Goal: Task Accomplishment & Management: Use online tool/utility

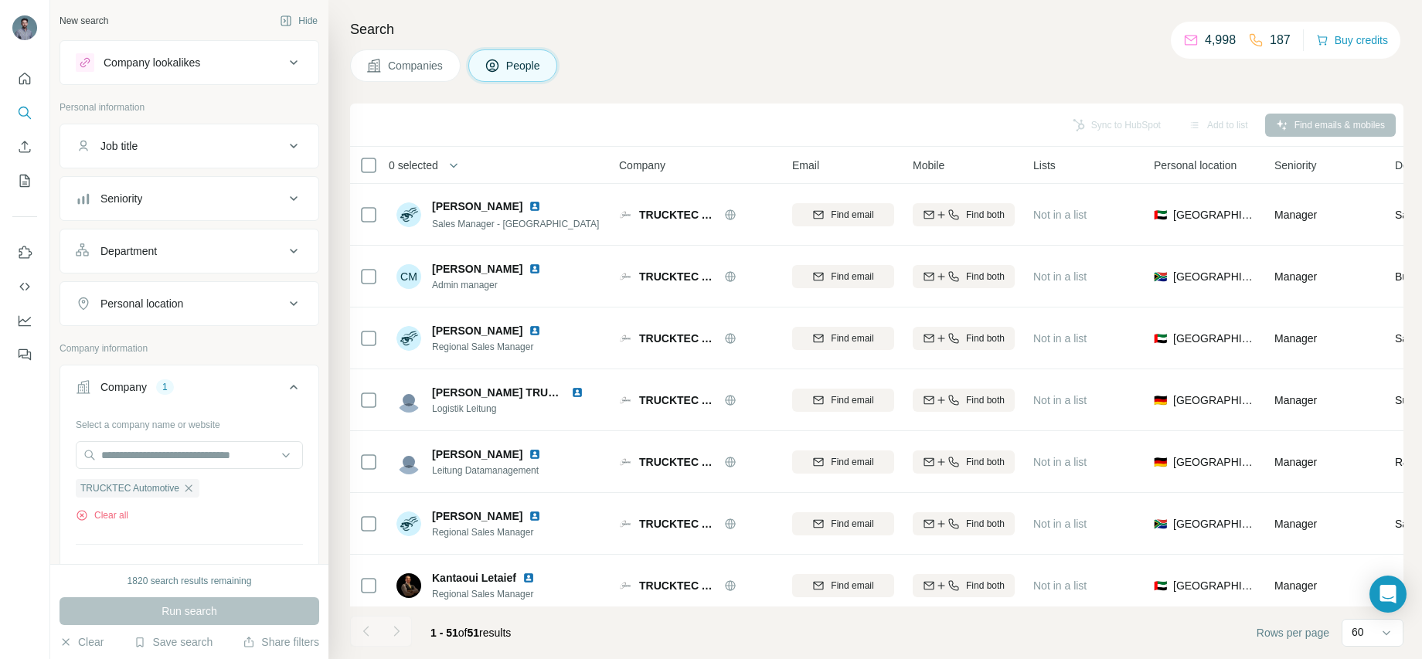
scroll to position [2738, 0]
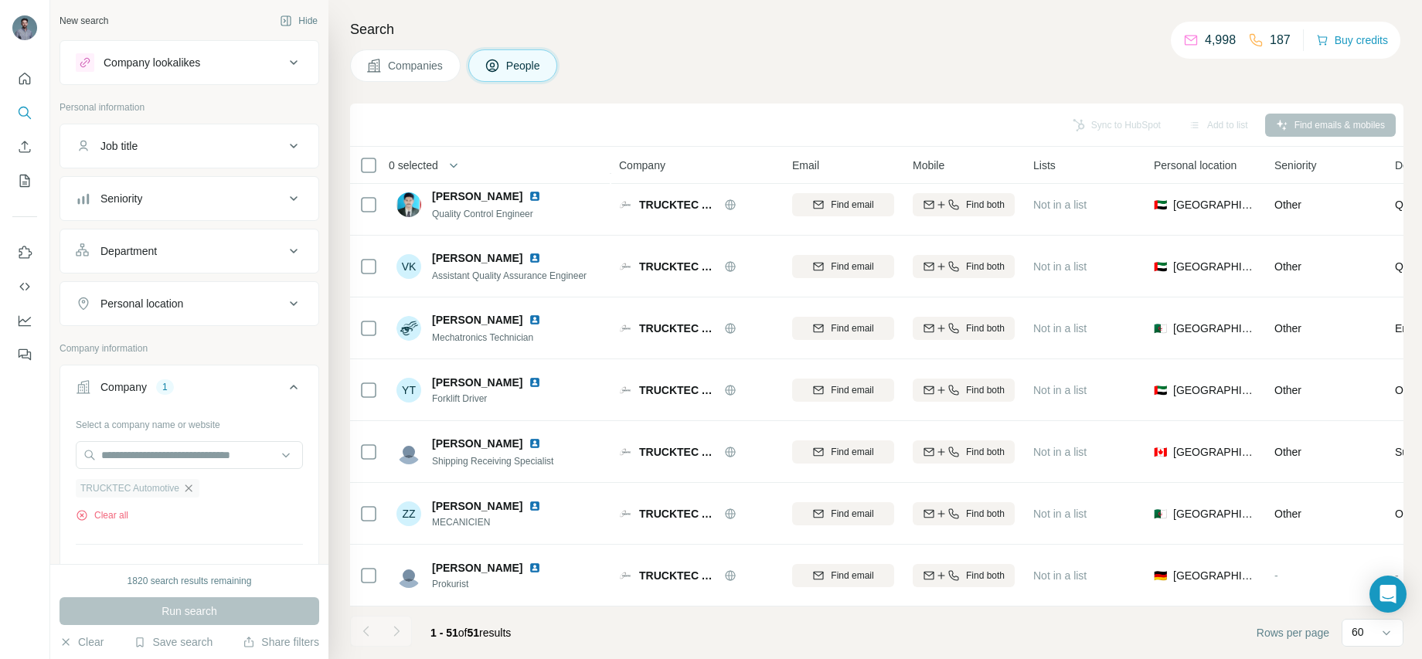
click at [189, 488] on icon "button" at bounding box center [188, 488] width 12 height 12
click at [175, 460] on input "text" at bounding box center [189, 455] width 227 height 28
paste input "**********"
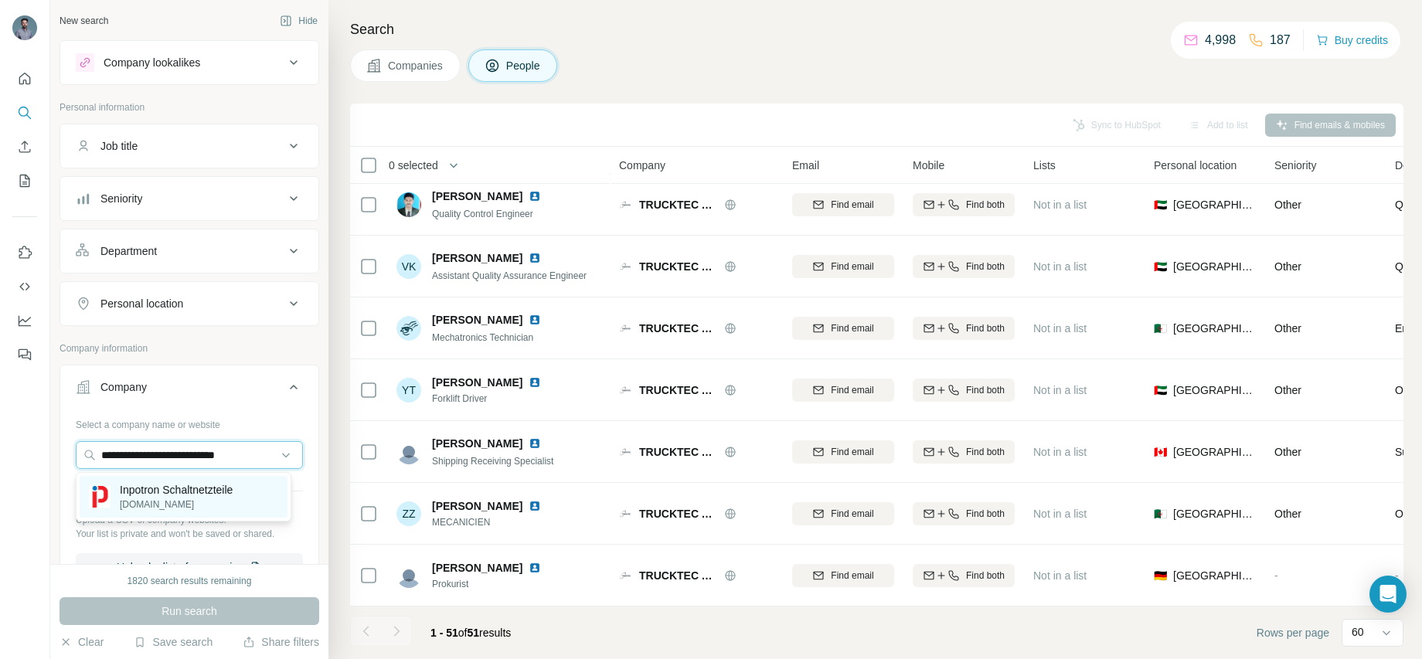
type input "**********"
click at [195, 501] on p "[DOMAIN_NAME]" at bounding box center [176, 505] width 113 height 14
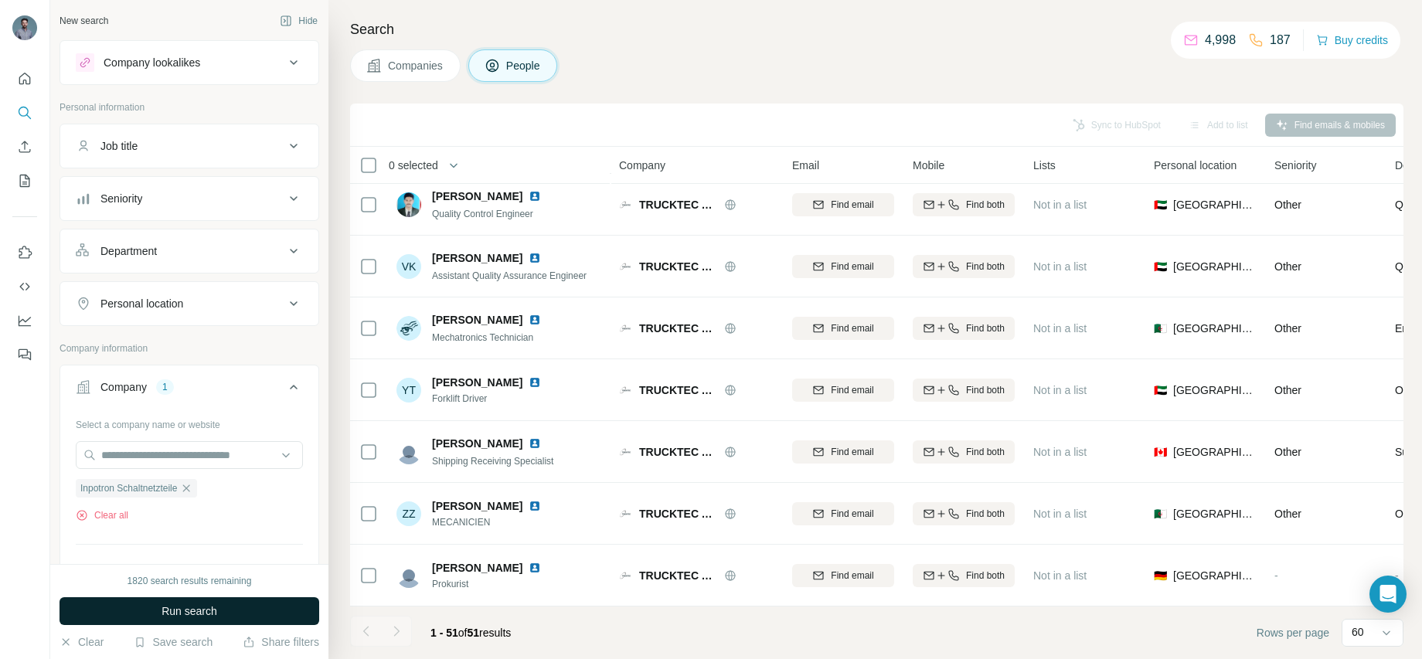
click at [261, 608] on button "Run search" at bounding box center [189, 611] width 260 height 28
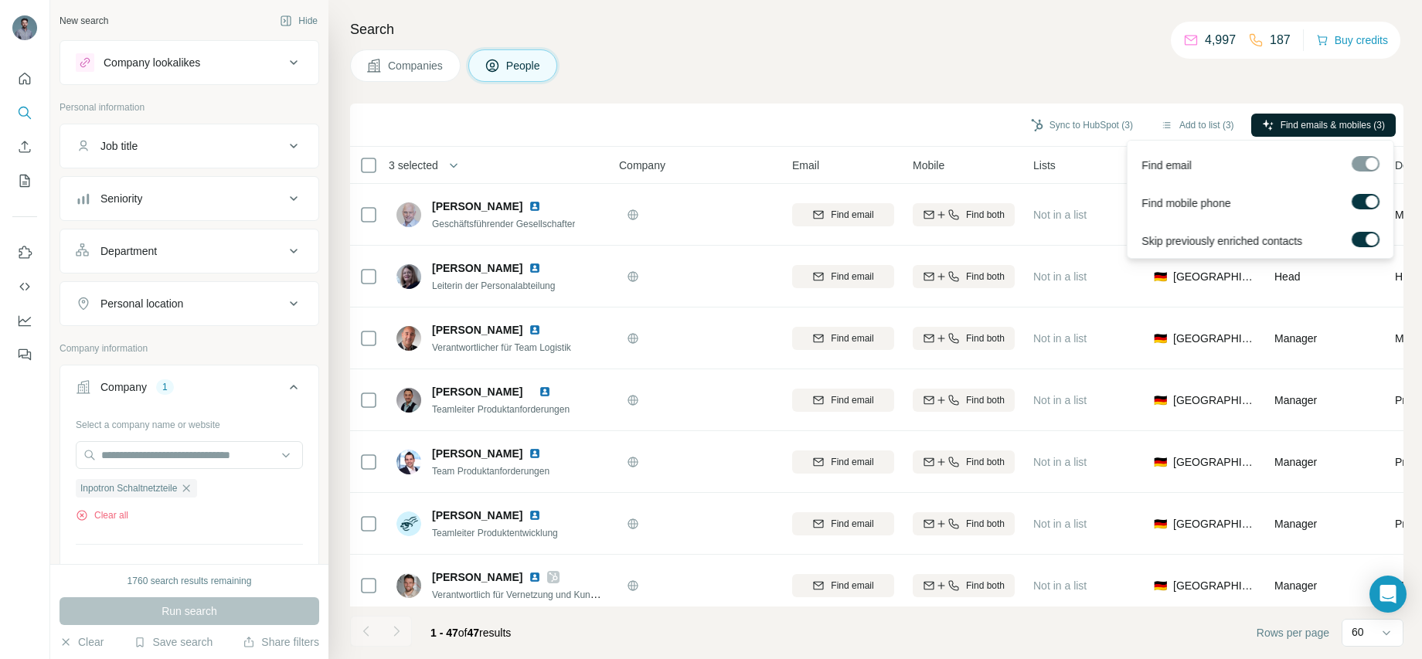
click at [1317, 126] on span "Find emails & mobiles (3)" at bounding box center [1332, 125] width 104 height 14
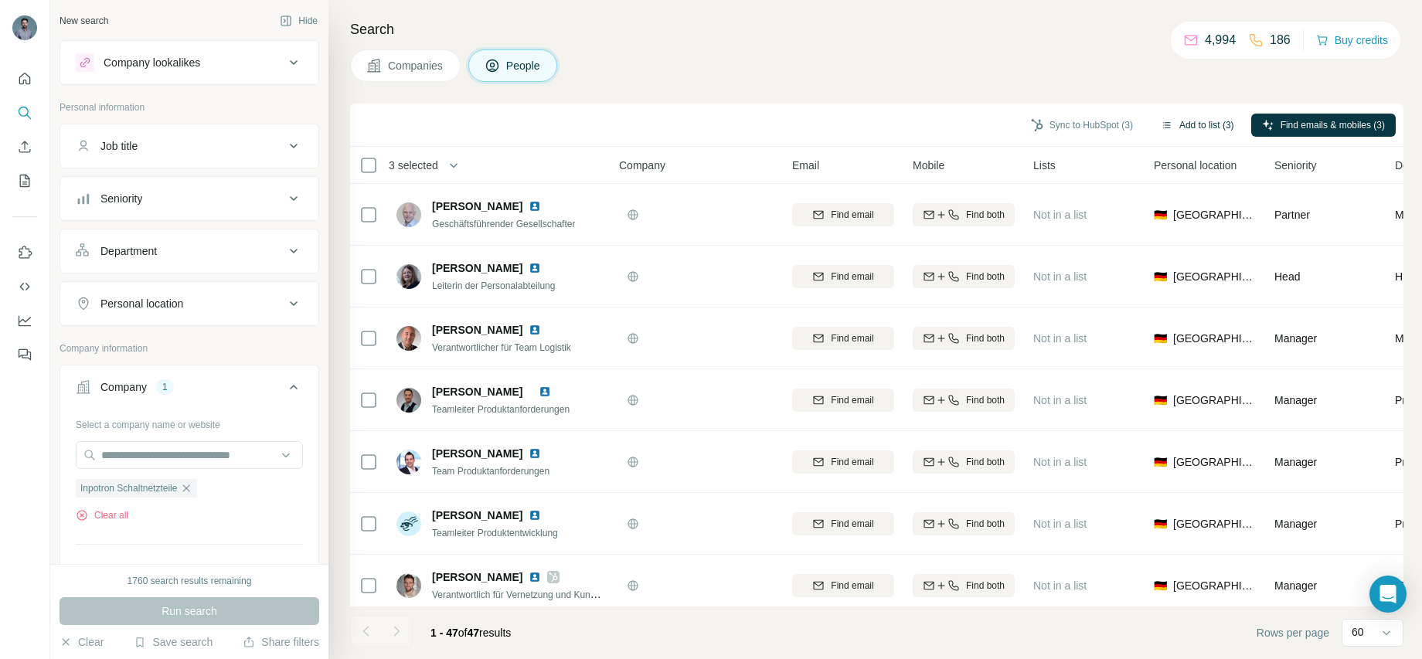
click at [1182, 125] on button "Add to list (3)" at bounding box center [1197, 125] width 95 height 23
click at [1073, 126] on button "Sync to HubSpot (3)" at bounding box center [1082, 125] width 124 height 23
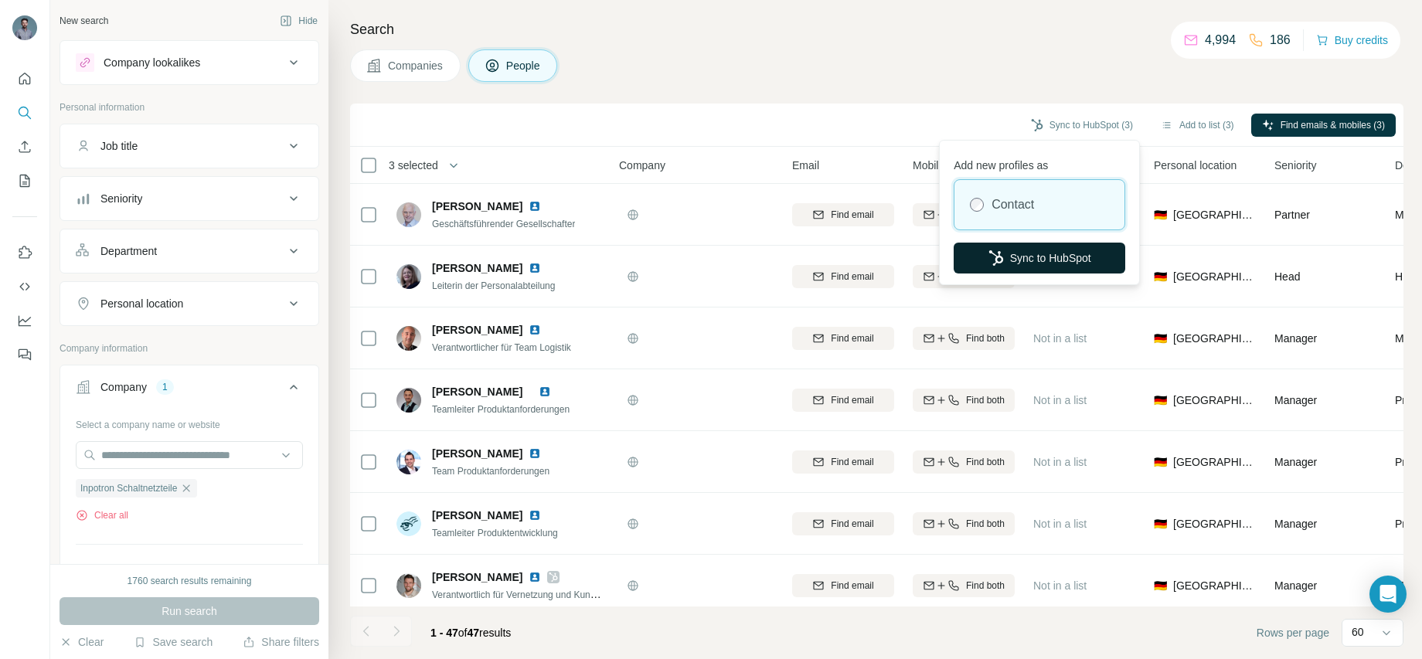
click at [1035, 262] on button "Sync to HubSpot" at bounding box center [1039, 258] width 172 height 31
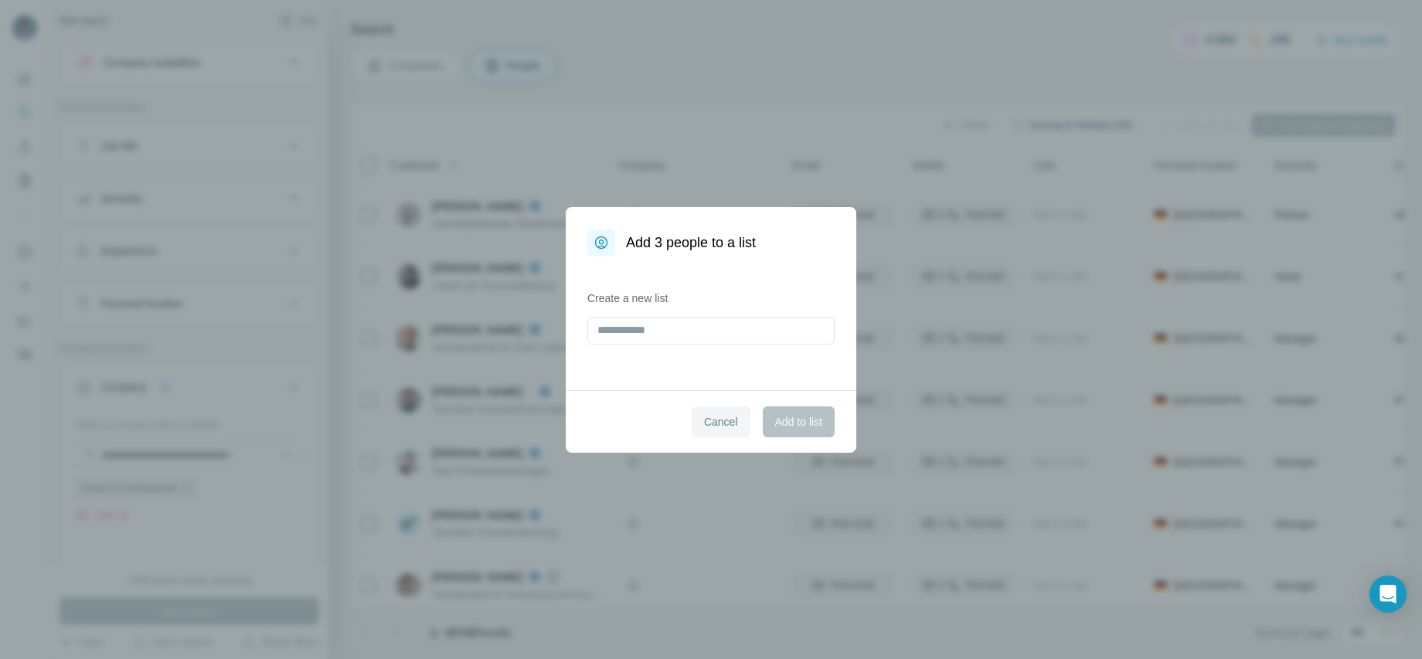
click at [719, 427] on span "Cancel" at bounding box center [721, 421] width 34 height 15
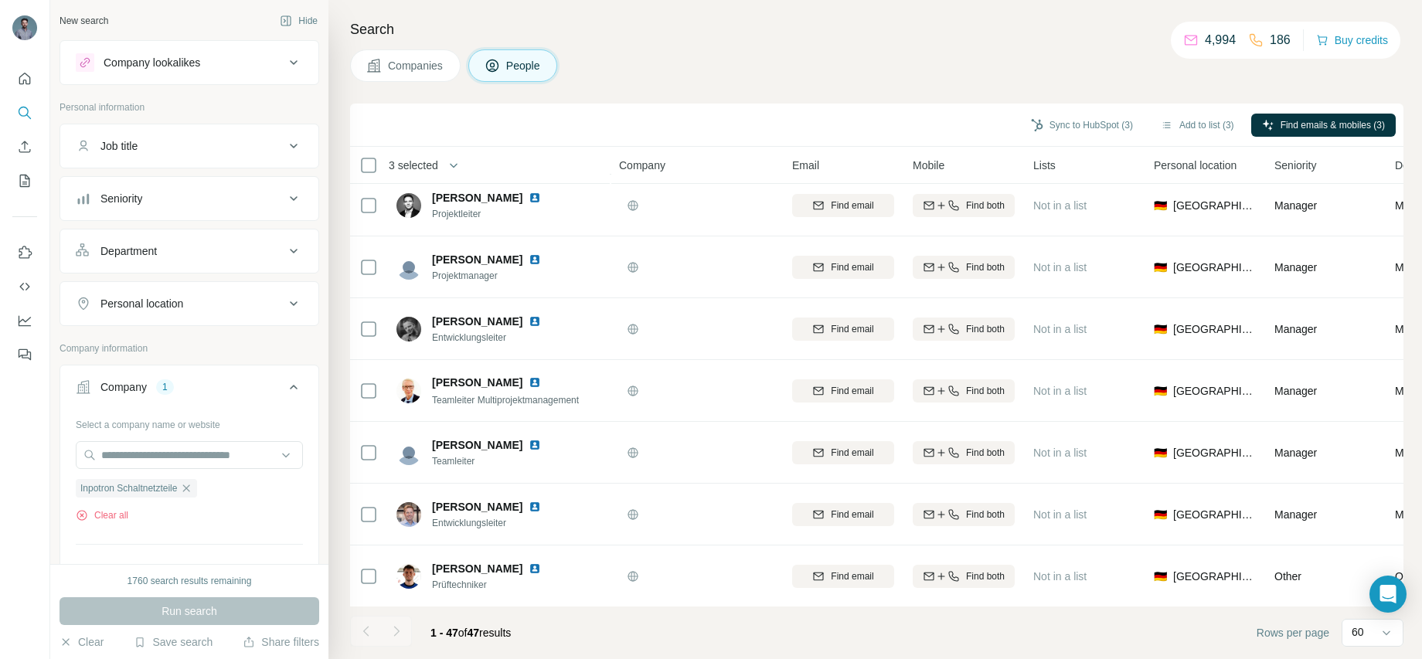
scroll to position [562, 0]
